Goal: Information Seeking & Learning: Learn about a topic

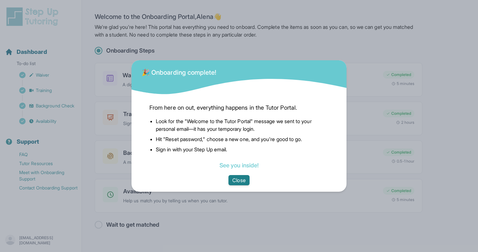
click at [237, 183] on button "Close" at bounding box center [239, 180] width 21 height 10
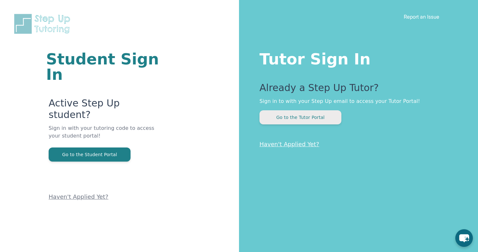
click at [324, 118] on button "Go to the Tutor Portal" at bounding box center [301, 117] width 82 height 14
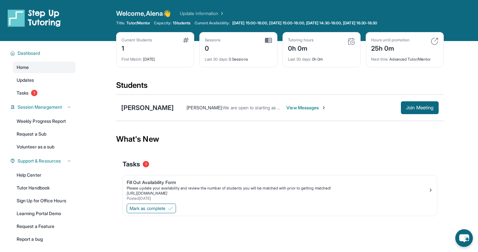
click at [287, 108] on span "View Messages" at bounding box center [307, 107] width 40 height 6
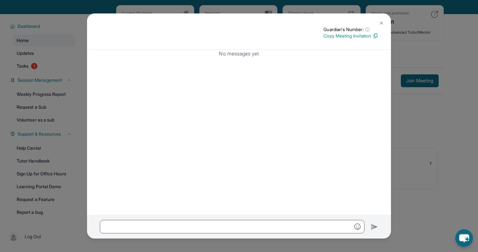
scroll to position [22, 0]
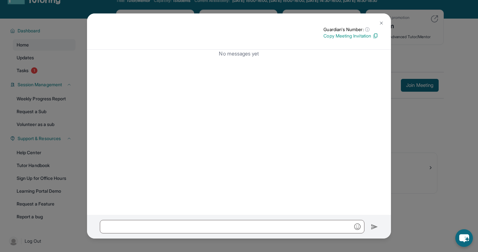
click at [380, 24] on img at bounding box center [381, 22] width 5 height 5
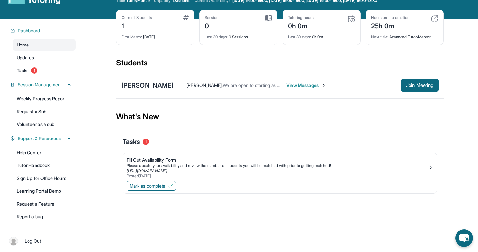
click at [287, 85] on span "View Messages" at bounding box center [307, 85] width 40 height 6
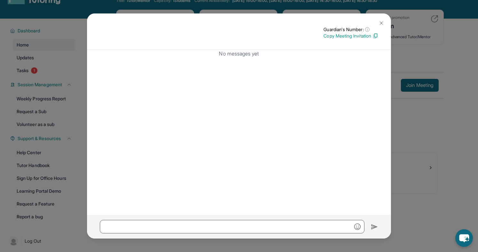
scroll to position [0, 0]
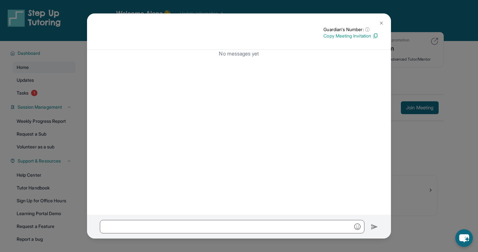
click at [379, 21] on img at bounding box center [381, 22] width 5 height 5
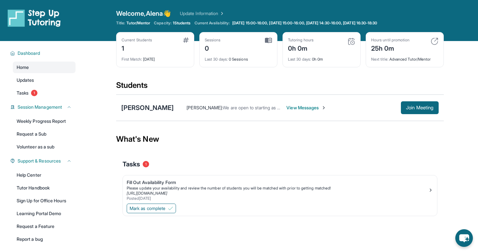
click at [223, 107] on span "We are open to starting as early as [DATE]. If its ok for Grandma to be present…" at bounding box center [420, 107] width 395 height 5
click at [151, 184] on div "Fill Out Availability Form" at bounding box center [278, 182] width 302 height 6
click at [430, 191] on img at bounding box center [431, 189] width 5 height 5
click at [36, 94] on span "1" at bounding box center [34, 93] width 6 height 6
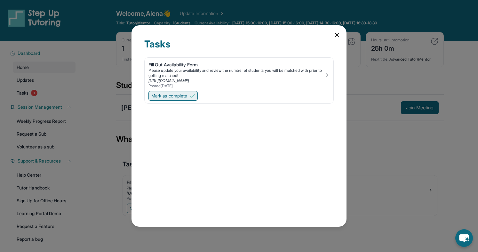
click at [167, 93] on span "Mark as complete" at bounding box center [169, 96] width 36 height 6
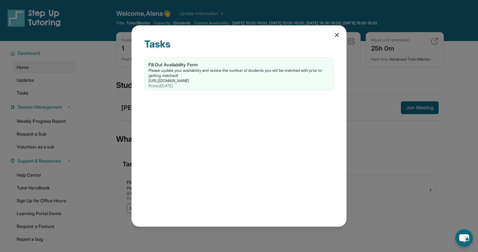
click at [335, 33] on icon at bounding box center [337, 35] width 6 height 6
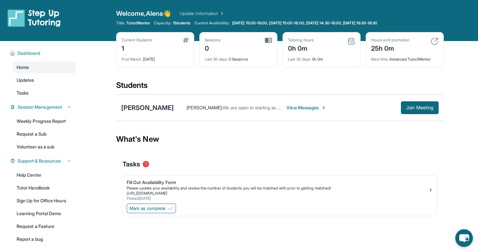
click at [149, 42] on div "Current Students" at bounding box center [137, 39] width 30 height 5
click at [186, 40] on img at bounding box center [186, 39] width 6 height 5
click at [39, 82] on link "Updates" at bounding box center [44, 80] width 63 height 12
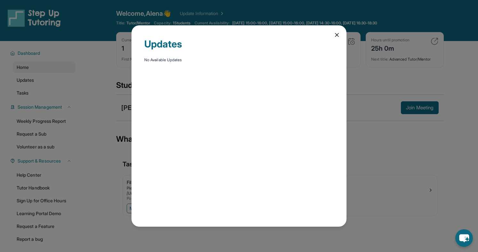
click at [36, 91] on div "Updates No Available Updates" at bounding box center [239, 126] width 478 height 252
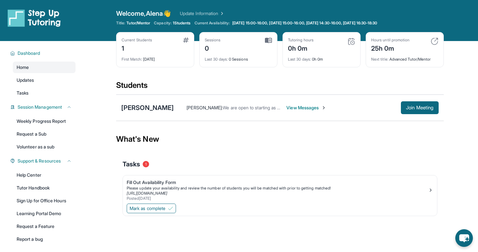
click at [355, 43] on img at bounding box center [352, 41] width 8 height 8
click at [134, 108] on div "Kira Shiraki" at bounding box center [147, 107] width 53 height 9
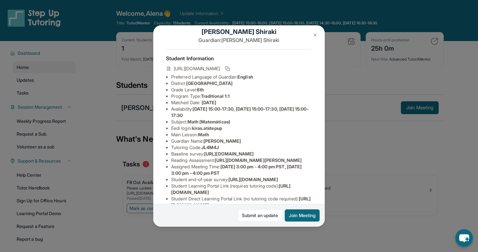
scroll to position [12, 0]
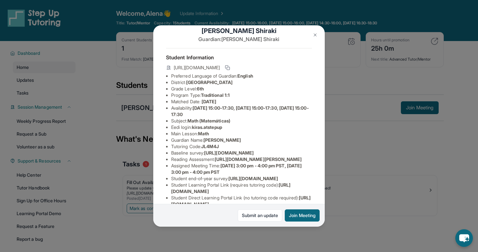
drag, startPoint x: 198, startPoint y: 109, endPoint x: 301, endPoint y: 115, distance: 103.3
click at [301, 115] on li "Availability: Monday 15:00-17:30, Wednesday 15:00-17:30, Friday 15:00-17:30" at bounding box center [241, 111] width 141 height 13
copy span "Monday 15:00-17:30, Wednesday 15:00-17:30, Friday 15:00-17:30"
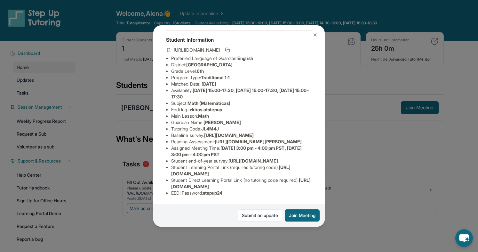
scroll to position [4, 0]
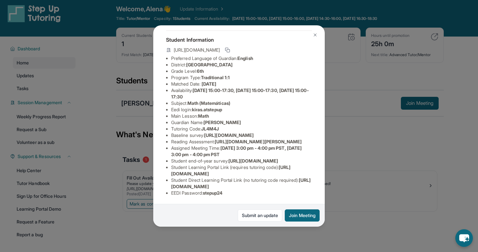
click at [314, 35] on img at bounding box center [315, 34] width 5 height 5
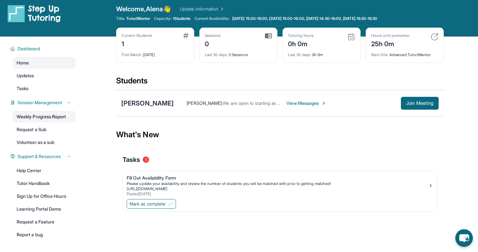
click at [42, 117] on link "Weekly Progress Report" at bounding box center [44, 117] width 63 height 12
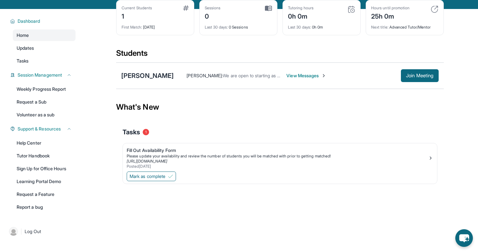
scroll to position [32, 0]
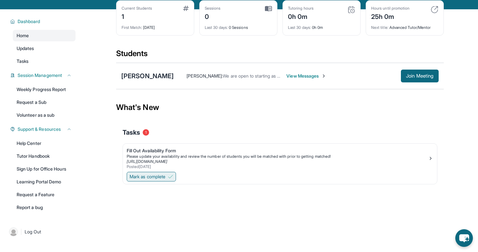
click at [144, 176] on span "Mark as complete" at bounding box center [148, 176] width 36 height 6
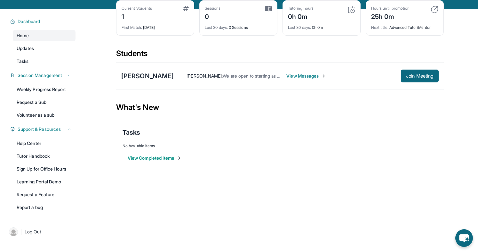
scroll to position [0, 0]
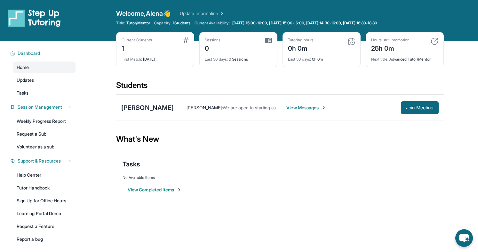
click at [22, 70] on span "Home" at bounding box center [23, 67] width 12 height 6
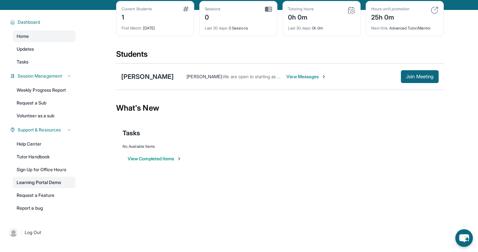
scroll to position [35, 0]
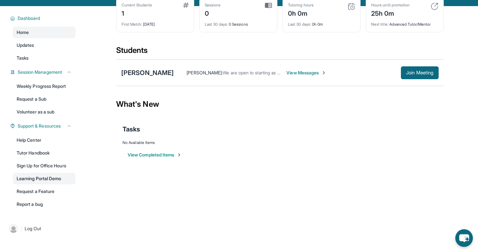
click at [42, 180] on link "Learning Portal Demo" at bounding box center [44, 179] width 63 height 12
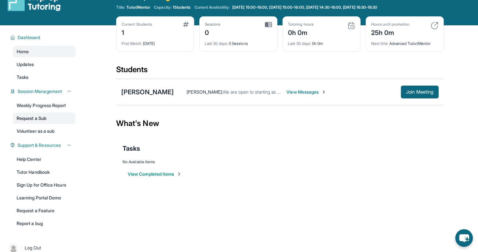
scroll to position [12, 0]
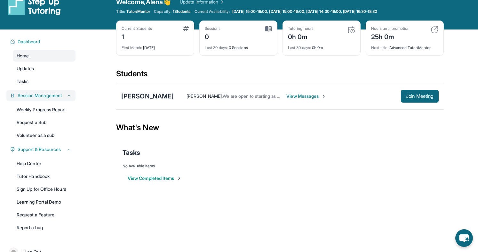
click at [68, 99] on div "Session Management" at bounding box center [40, 96] width 69 height 12
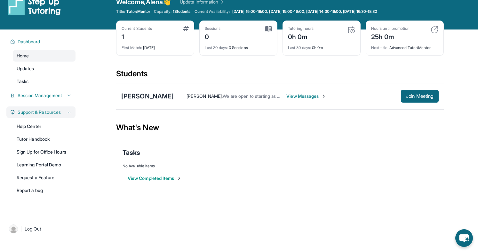
click at [69, 113] on icon at bounding box center [69, 112] width 5 height 5
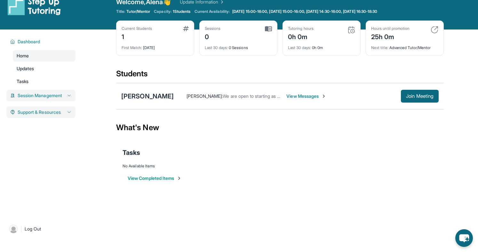
scroll to position [0, 0]
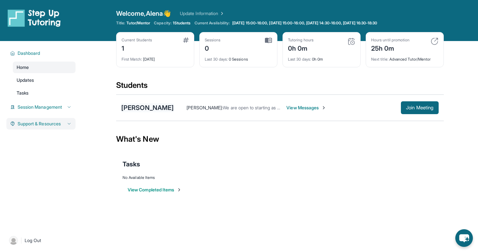
click at [143, 107] on div "Kira Shiraki" at bounding box center [147, 107] width 53 height 9
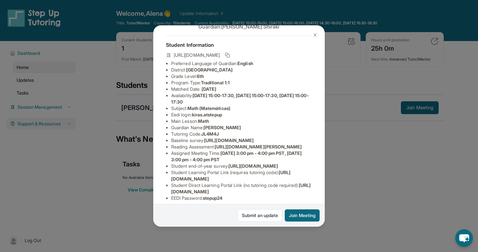
scroll to position [27, 0]
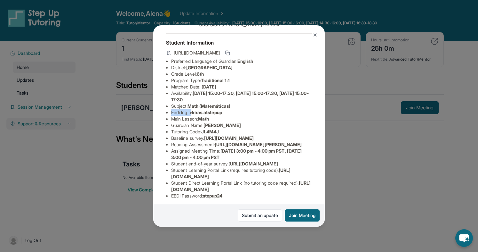
drag, startPoint x: 172, startPoint y: 112, endPoint x: 192, endPoint y: 113, distance: 20.2
click at [192, 113] on li "Eedi login : kiras.atstepup" at bounding box center [241, 112] width 141 height 6
copy li "Eedi login"
click at [316, 35] on img at bounding box center [315, 34] width 5 height 5
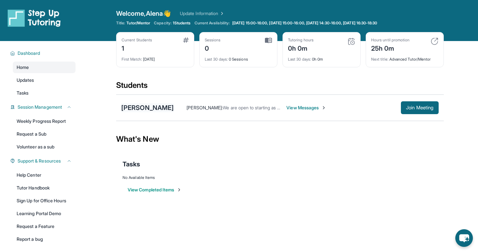
click at [148, 111] on div "[PERSON_NAME]" at bounding box center [147, 107] width 53 height 9
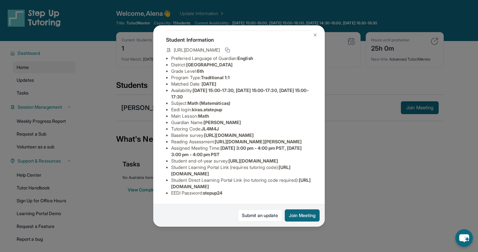
scroll to position [38, 0]
drag, startPoint x: 219, startPoint y: 151, endPoint x: 302, endPoint y: 162, distance: 83.3
click at [302, 145] on li "Reading Assessment : [URL][DOMAIN_NAME][PERSON_NAME]" at bounding box center [241, 141] width 141 height 6
copy span "https://fhzml4p6.paperform.co/?id=2025-s13086&name=Kira%20Shiraki&grade=6th&win…"
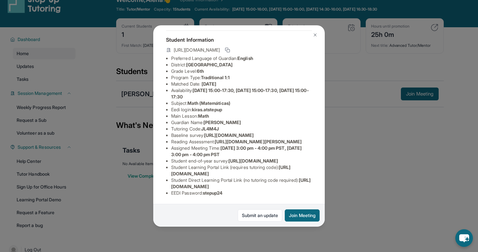
scroll to position [14, 0]
drag, startPoint x: 172, startPoint y: 173, endPoint x: 282, endPoint y: 174, distance: 109.9
click at [282, 174] on span "https://student-portal.stepuptutoring.org/student" at bounding box center [230, 170] width 119 height 12
copy span "https://student-portal.stepuptutoring.org/student"
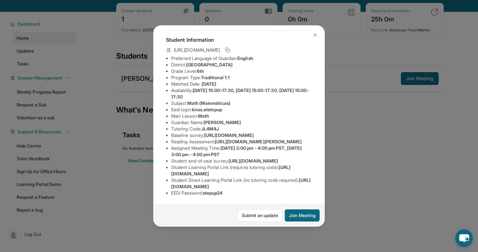
scroll to position [31, 0]
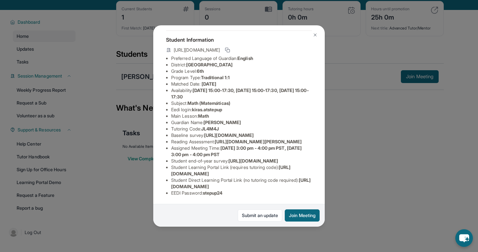
drag, startPoint x: 171, startPoint y: 186, endPoint x: 308, endPoint y: 186, distance: 137.4
click at [308, 186] on ul "Preferred Language of Guardian: English District: Berryessa Union School Distri…" at bounding box center [239, 125] width 146 height 141
copy span "https://student-portal.stepuptutoring.org/student/JL4M4J"
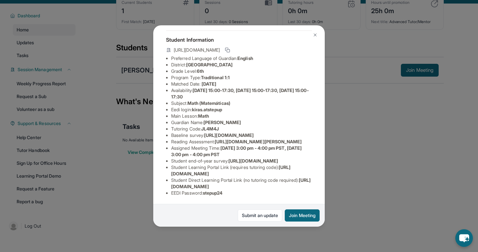
scroll to position [41, 0]
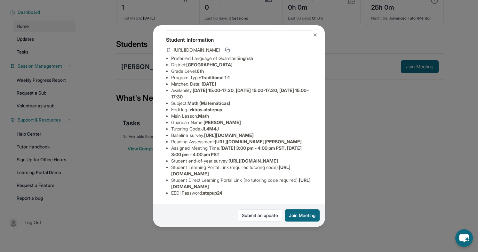
click at [382, 42] on div "Kira Shiraki Guardian: Karen Shiraki Student Information https://student-portal…" at bounding box center [239, 126] width 478 height 252
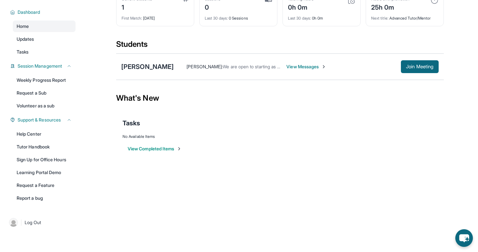
scroll to position [0, 0]
